Goal: Information Seeking & Learning: Learn about a topic

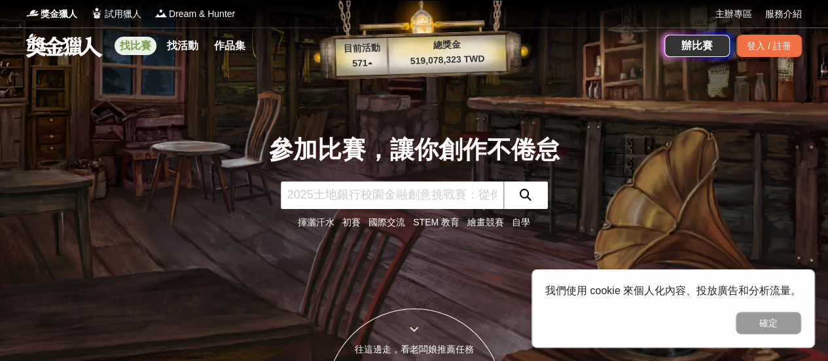
click at [143, 41] on link "找比賽" at bounding box center [136, 46] width 42 height 18
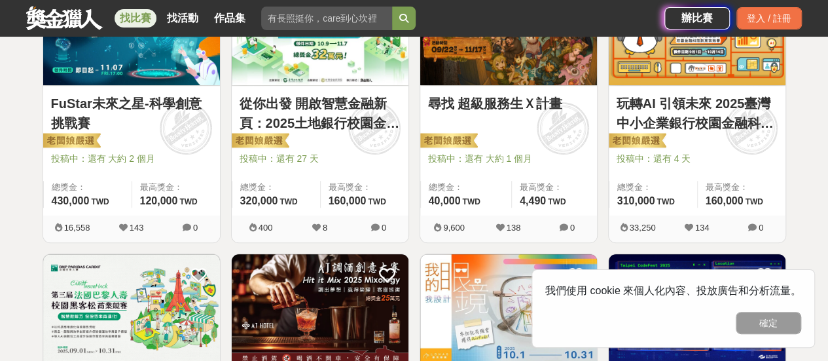
scroll to position [404, 0]
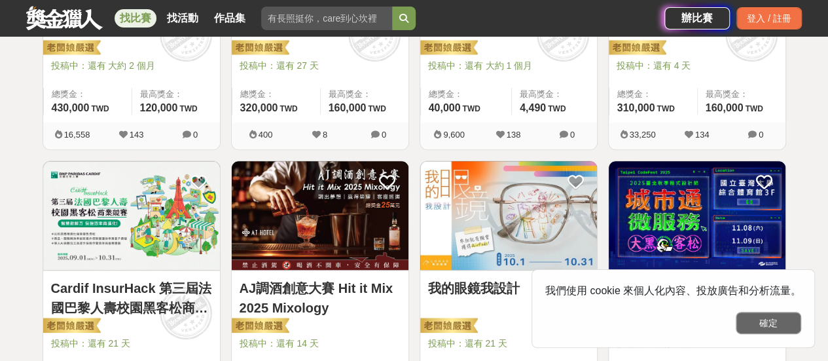
click at [762, 314] on button "確定" at bounding box center [768, 323] width 65 height 22
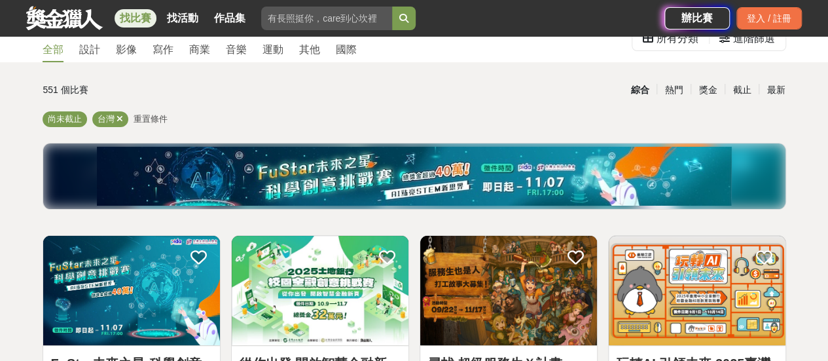
scroll to position [0, 0]
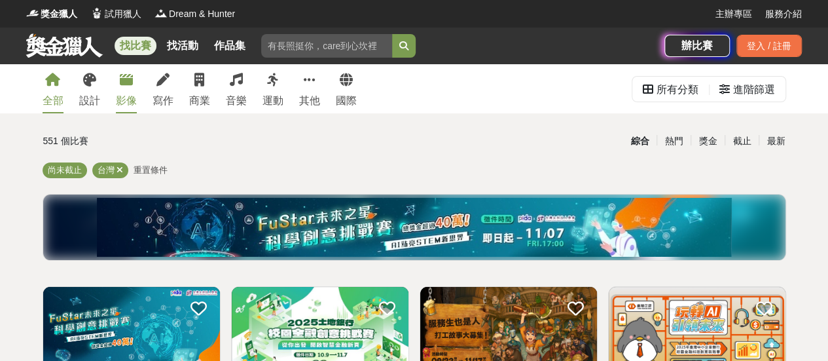
click at [125, 89] on link "影像" at bounding box center [126, 88] width 21 height 49
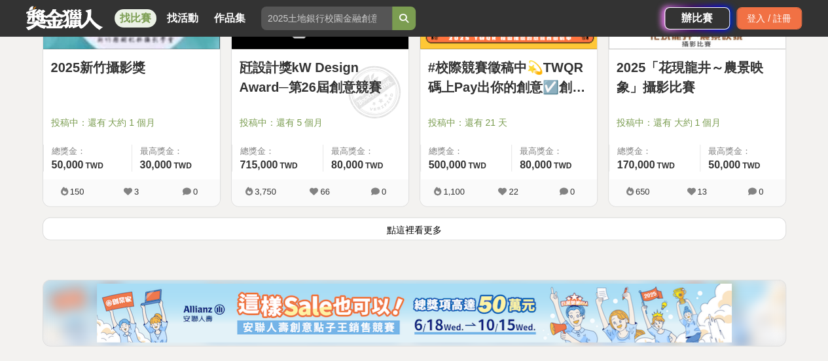
scroll to position [1735, 0]
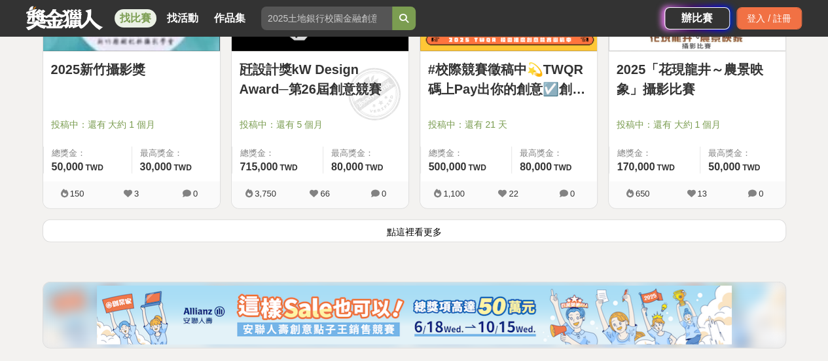
click at [402, 227] on button "點這裡看更多" at bounding box center [415, 230] width 744 height 23
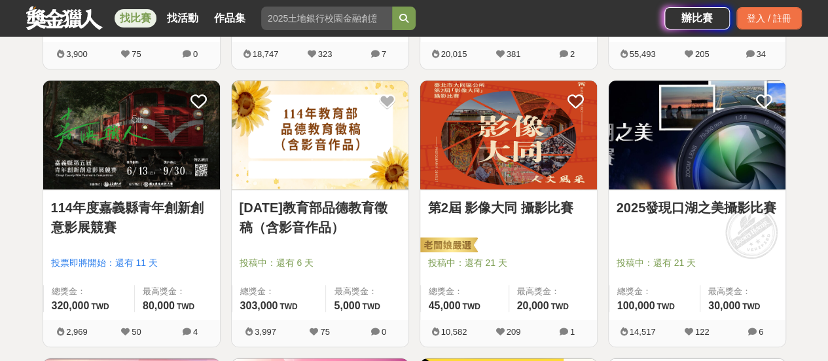
scroll to position [484, 0]
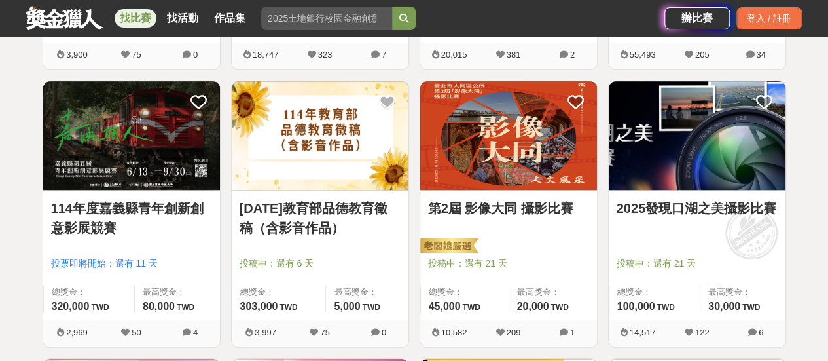
click at [518, 159] on img at bounding box center [508, 135] width 177 height 109
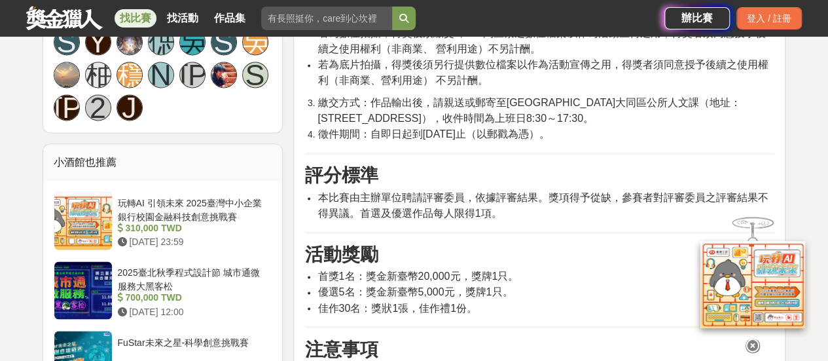
scroll to position [937, 0]
